Goal: Task Accomplishment & Management: Complete application form

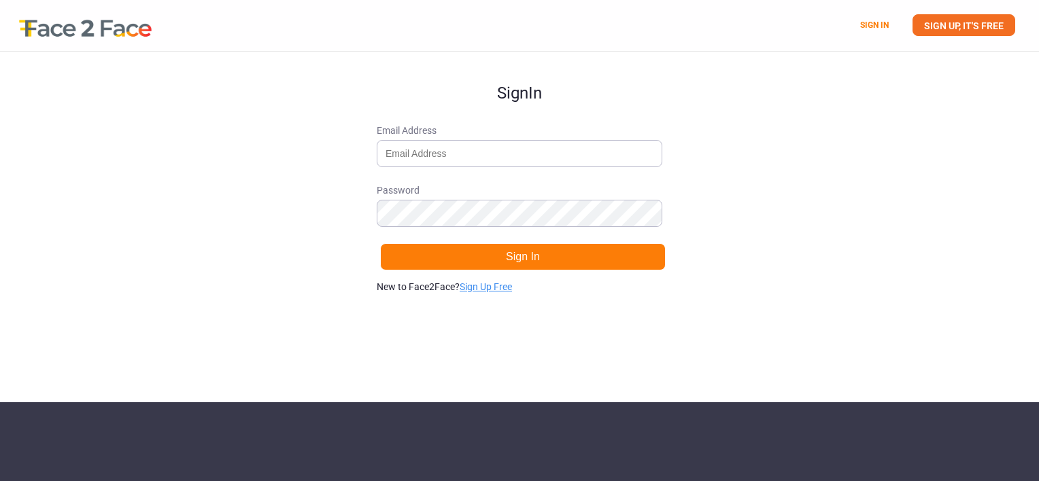
click at [505, 290] on link "Sign Up Free" at bounding box center [486, 287] width 52 height 11
click at [544, 161] on input "Email Address" at bounding box center [520, 153] width 286 height 27
type input "[EMAIL_ADDRESS][DOMAIN_NAME]"
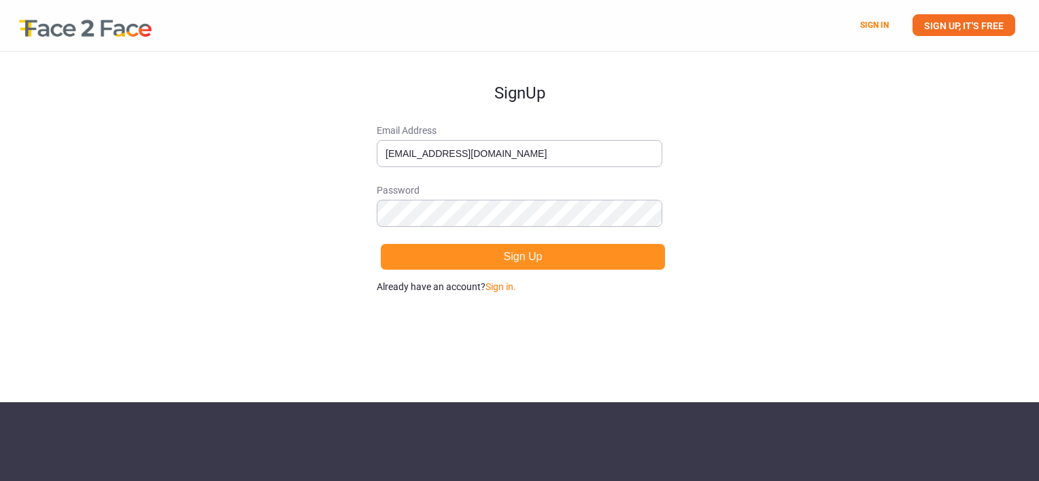
click at [613, 249] on button "Sign Up" at bounding box center [523, 256] width 286 height 27
